Goal: Book appointment/travel/reservation

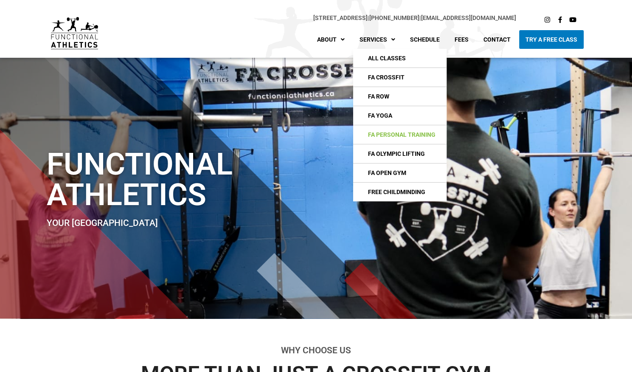
click at [392, 135] on link "FA Personal Training" at bounding box center [399, 134] width 93 height 19
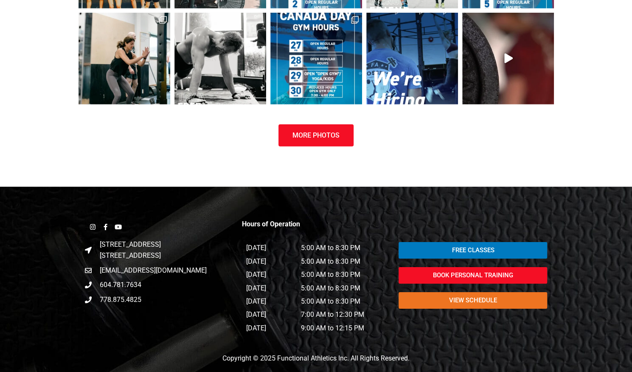
scroll to position [1430, 0]
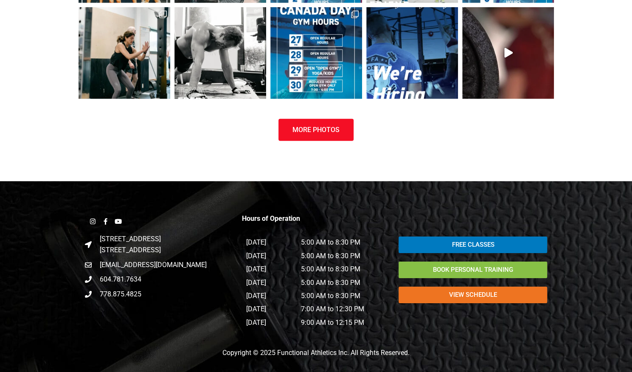
click at [465, 269] on span "Book Personal Training" at bounding box center [473, 270] width 80 height 6
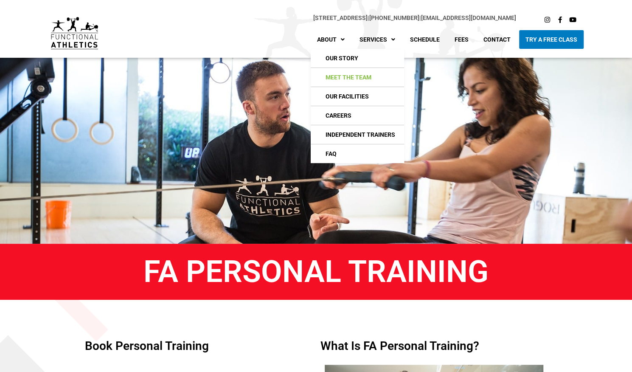
click at [346, 75] on link "Meet The Team" at bounding box center [357, 77] width 93 height 19
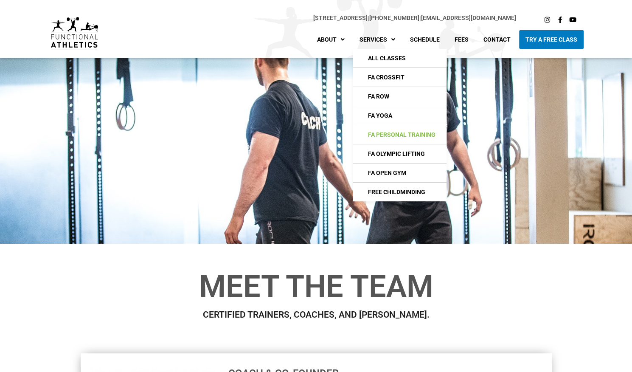
click at [419, 130] on link "FA Personal Training" at bounding box center [399, 134] width 93 height 19
